Goal: Use online tool/utility: Utilize a website feature to perform a specific function

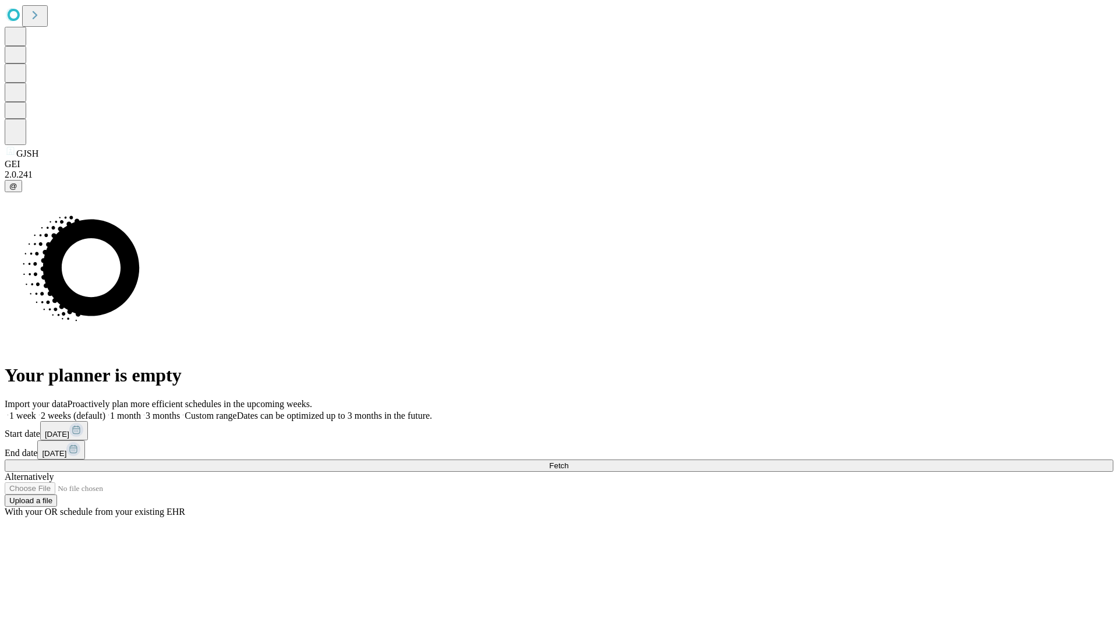
click at [569, 461] on span "Fetch" at bounding box center [558, 465] width 19 height 9
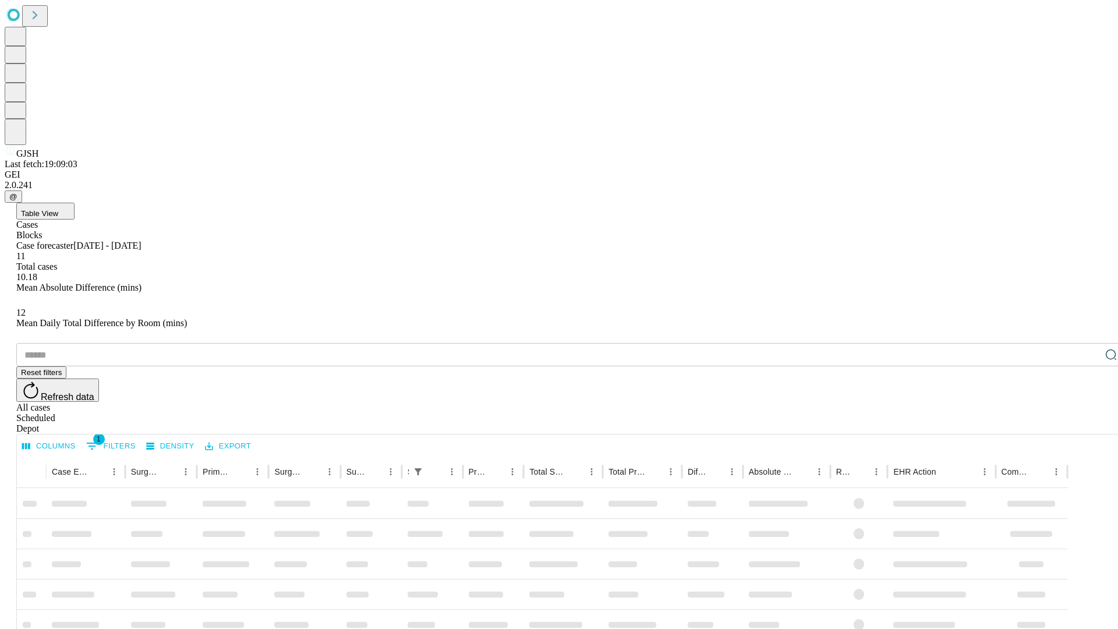
click at [58, 209] on span "Table View" at bounding box center [39, 213] width 37 height 9
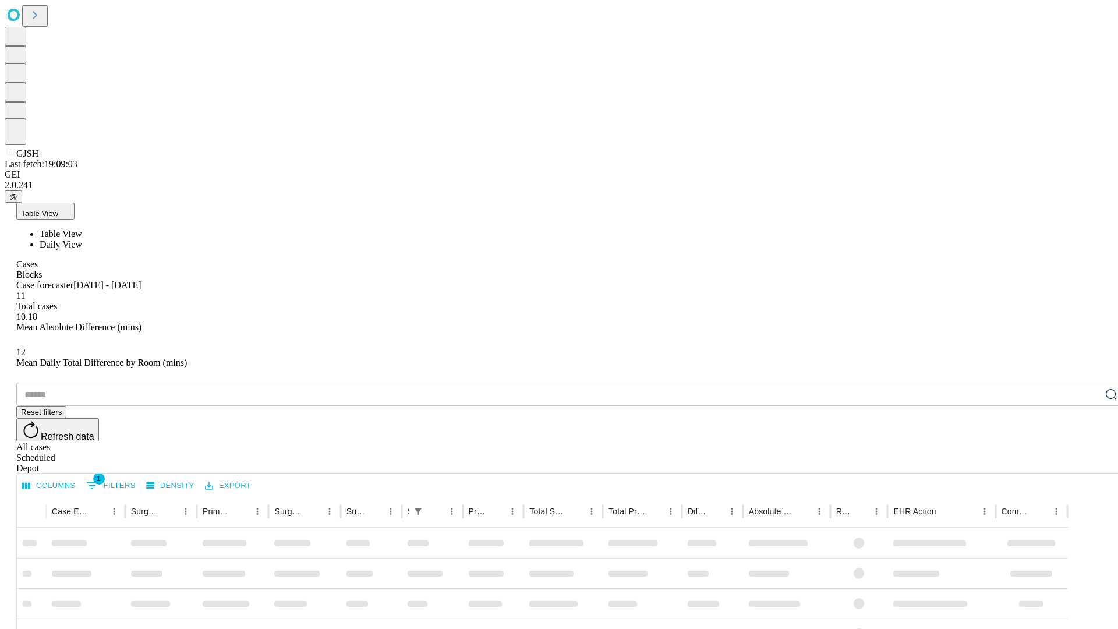
click at [82, 239] on span "Daily View" at bounding box center [61, 244] width 43 height 10
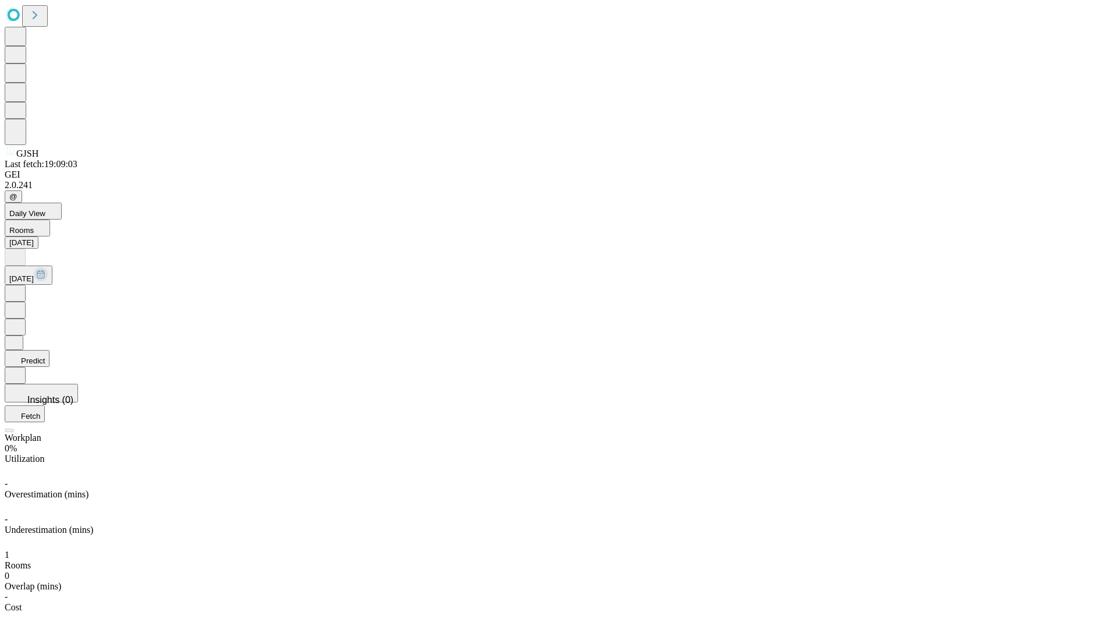
click at [50, 350] on button "Predict" at bounding box center [27, 358] width 45 height 17
